Goal: Task Accomplishment & Management: Manage account settings

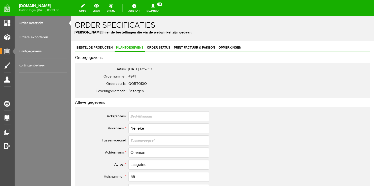
click at [31, 23] on link "Order overzicht" at bounding box center [43, 23] width 48 height 14
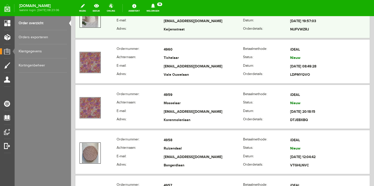
scroll to position [266, 0]
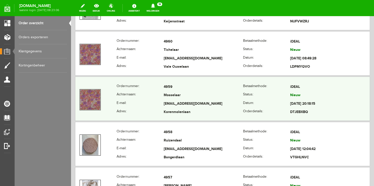
click at [152, 92] on th "Achternaam:" at bounding box center [139, 95] width 47 height 9
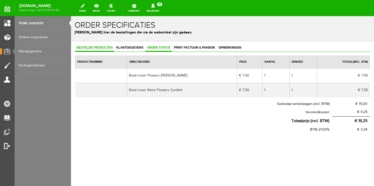
click at [153, 47] on span "Order status" at bounding box center [158, 48] width 26 height 4
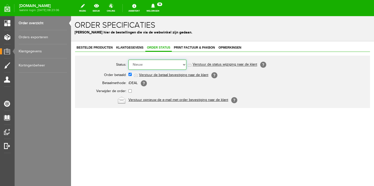
click at [128, 60] on select "Order niet afgerond Nieuw Order in behandeling Wacht op leverancier Wacht op be…" at bounding box center [157, 65] width 58 height 10
select select "5"
click option "Order is verstuurd" at bounding box center [71, 16] width 0 height 0
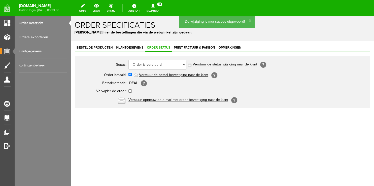
click at [207, 65] on link "Verstuur de status wijziging naar de klant" at bounding box center [224, 65] width 64 height 4
click at [41, 23] on link "Order overzicht" at bounding box center [43, 23] width 48 height 14
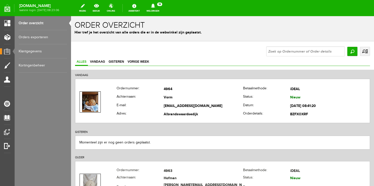
click at [159, 6] on icon at bounding box center [152, 6] width 13 height 5
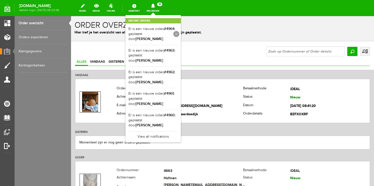
click at [179, 35] on link at bounding box center [176, 34] width 6 height 6
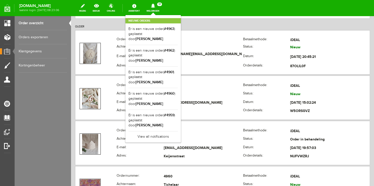
scroll to position [133, 0]
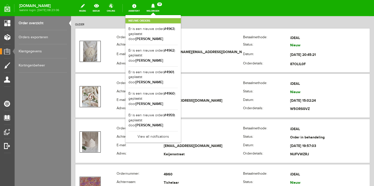
click at [158, 15] on div "Nieuwe orders Er is een nieuwe order( #4963 ) geplaatst door [PERSON_NAME] Er i…" at bounding box center [152, 78] width 55 height 127
